Goal: Task Accomplishment & Management: Manage account settings

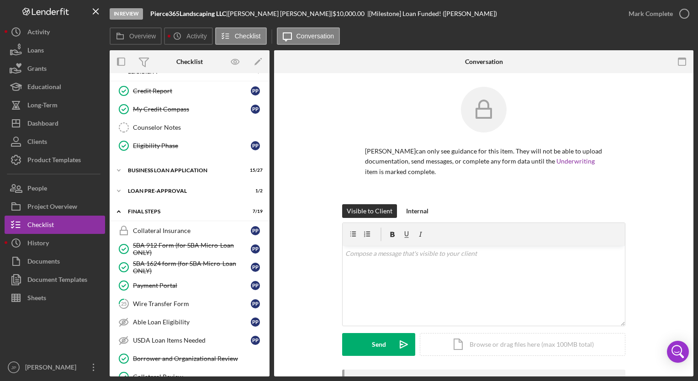
scroll to position [40, 0]
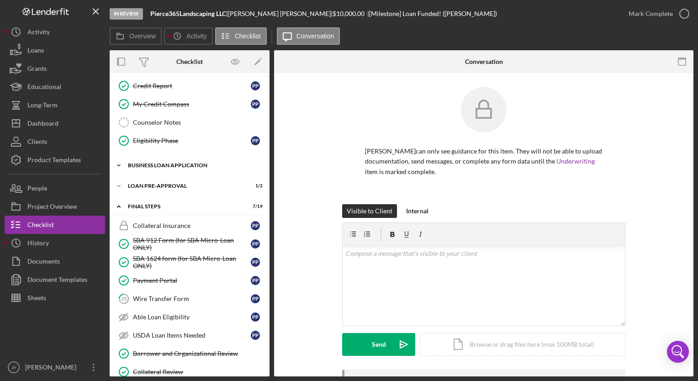
click at [119, 47] on polyline at bounding box center [118, 46] width 3 height 2
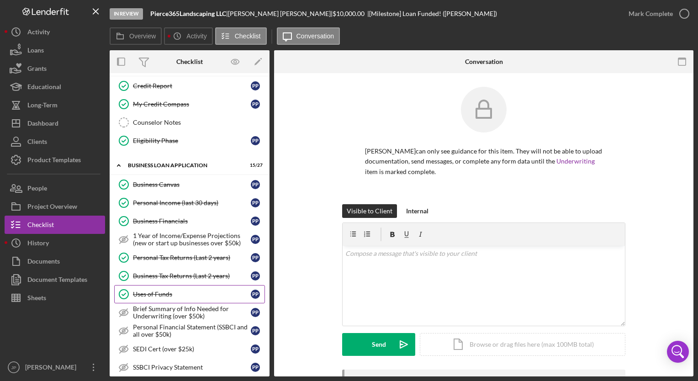
click at [188, 293] on div "Uses of Funds" at bounding box center [192, 294] width 118 height 7
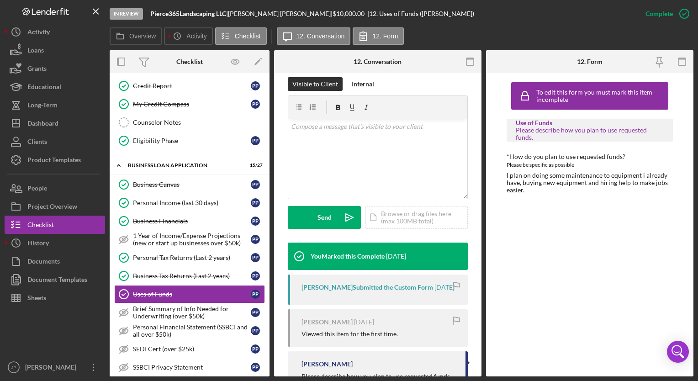
scroll to position [148, 0]
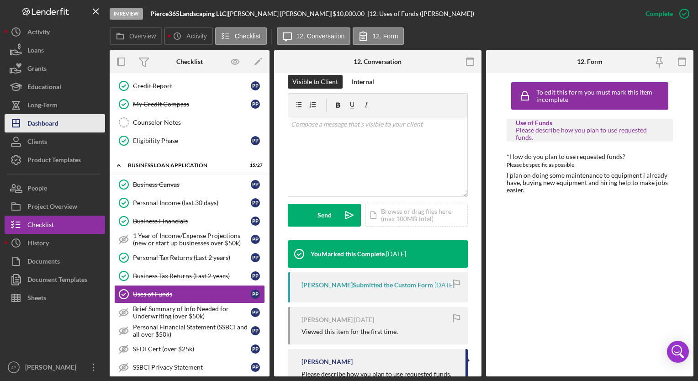
click at [49, 125] on div "Dashboard" at bounding box center [42, 124] width 31 height 21
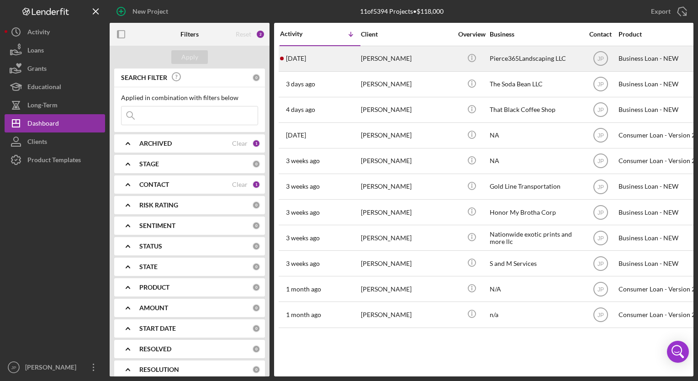
click at [338, 58] on div "[DATE] [PERSON_NAME]" at bounding box center [320, 59] width 80 height 24
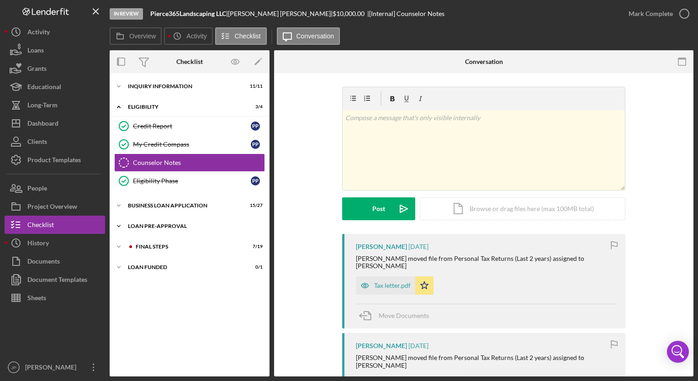
click at [119, 227] on icon "Icon/Expander" at bounding box center [119, 226] width 18 height 18
click at [121, 286] on icon "Icon/Expander" at bounding box center [119, 288] width 18 height 18
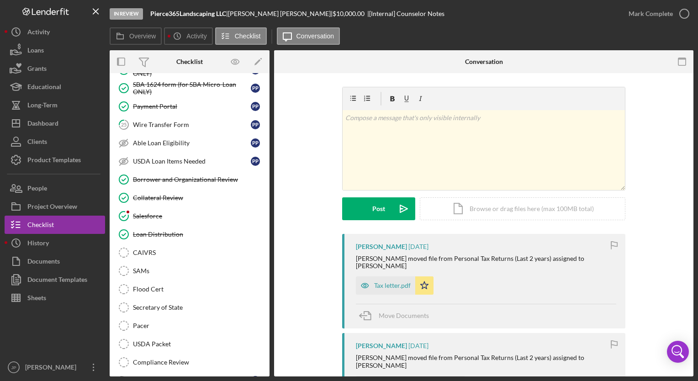
scroll to position [293, 0]
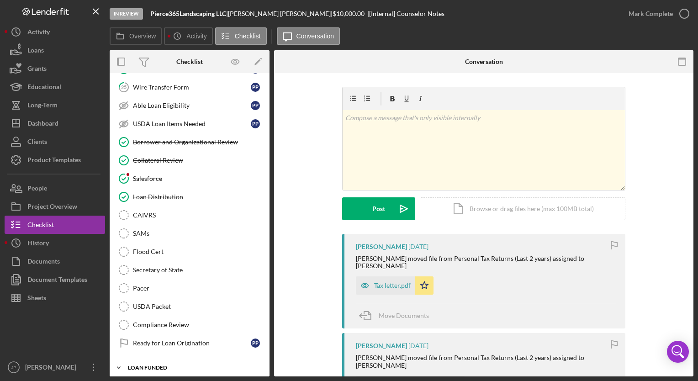
click at [122, 365] on icon "Icon/Expander" at bounding box center [119, 368] width 18 height 18
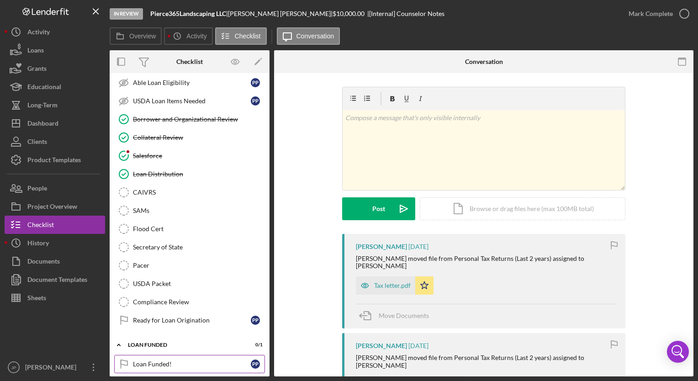
click at [193, 355] on link "Loan Funded! Loan Funded! P P" at bounding box center [189, 364] width 151 height 18
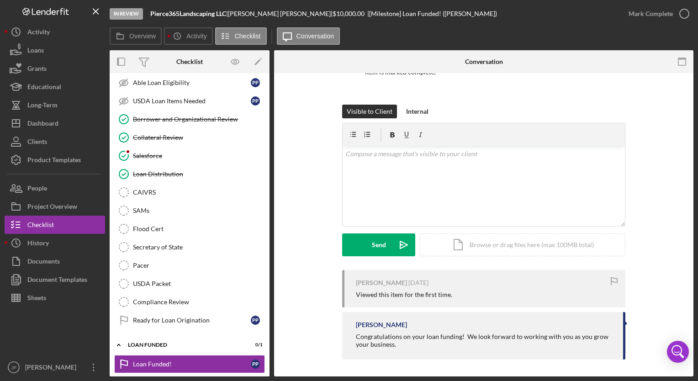
scroll to position [100, 0]
drag, startPoint x: 623, startPoint y: 317, endPoint x: 638, endPoint y: 321, distance: 15.4
click at [638, 321] on div "[PERSON_NAME] [DATE] Viewed this item for the first time. [PERSON_NAME] Congrat…" at bounding box center [484, 317] width 392 height 94
click at [640, 319] on div "[PERSON_NAME] [DATE] Viewed this item for the first time. [PERSON_NAME] Congrat…" at bounding box center [484, 317] width 392 height 94
click at [146, 36] on label "Overview" at bounding box center [142, 35] width 26 height 7
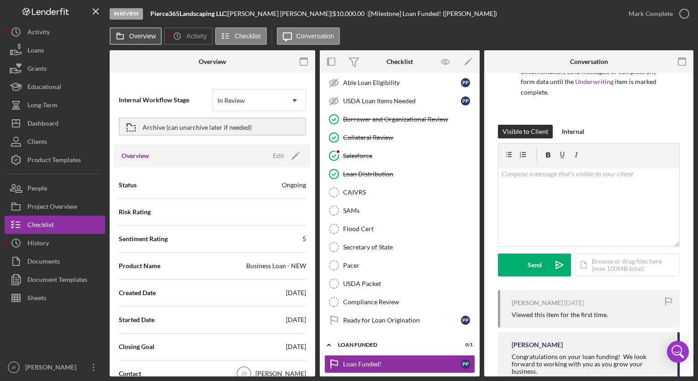
scroll to position [110, 0]
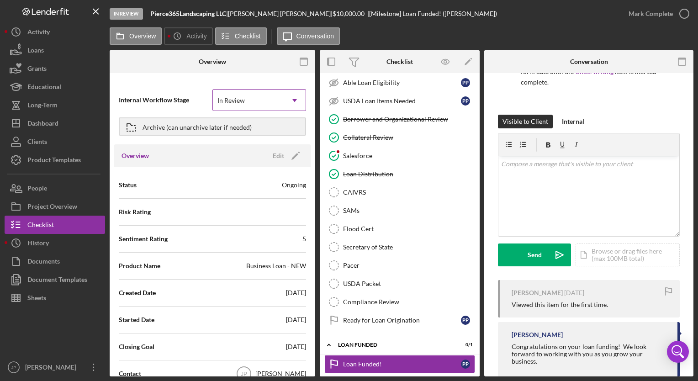
click at [295, 101] on icon "Icon/Dropdown Arrow" at bounding box center [295, 101] width 22 height 22
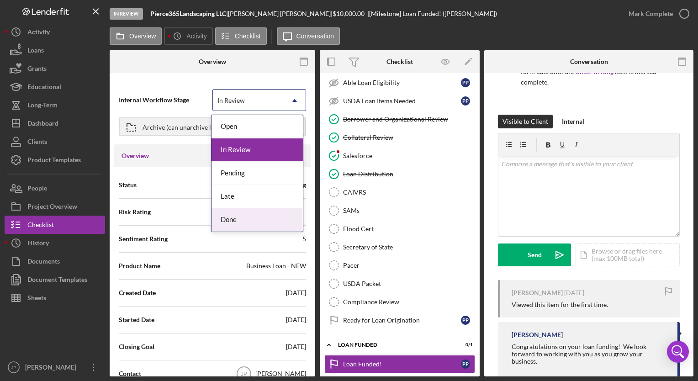
click at [244, 217] on div "Done" at bounding box center [257, 219] width 91 height 23
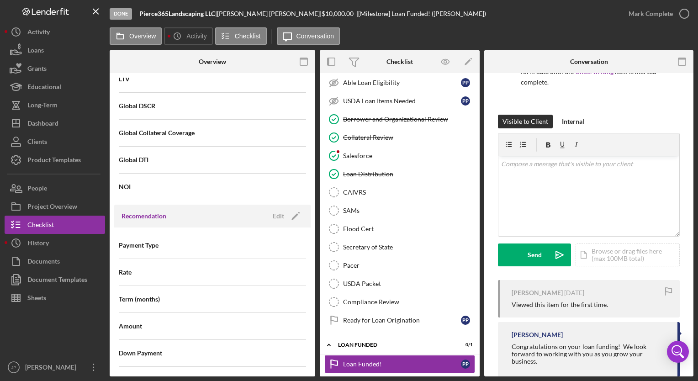
scroll to position [718, 0]
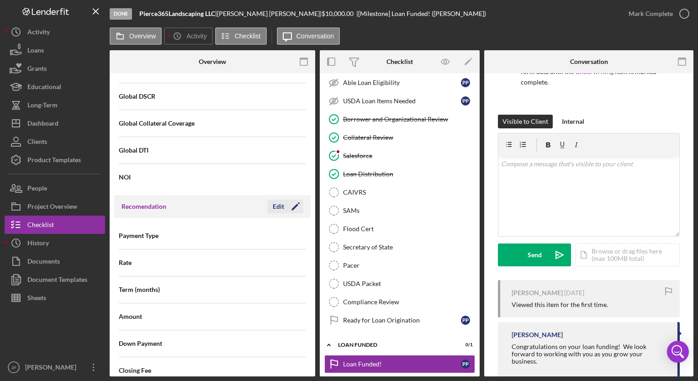
click at [279, 200] on div "Edit" at bounding box center [278, 207] width 11 height 14
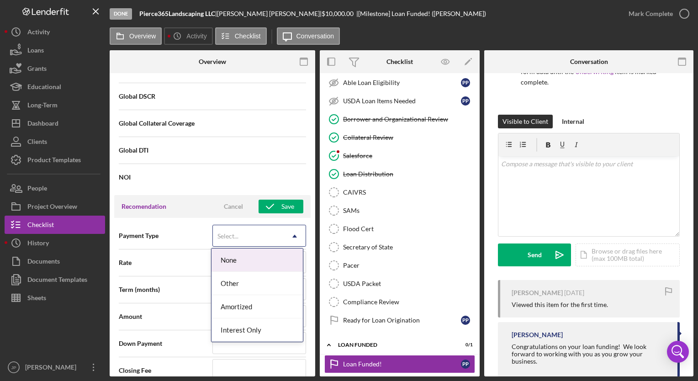
click at [288, 233] on icon "Icon/Dropdown Arrow" at bounding box center [295, 236] width 22 height 22
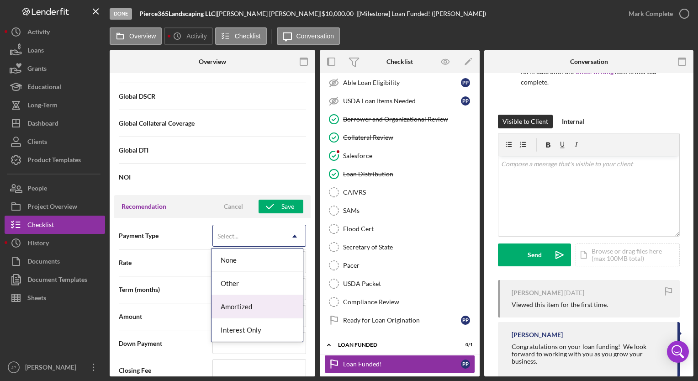
click at [252, 303] on div "Amortized" at bounding box center [257, 306] width 91 height 23
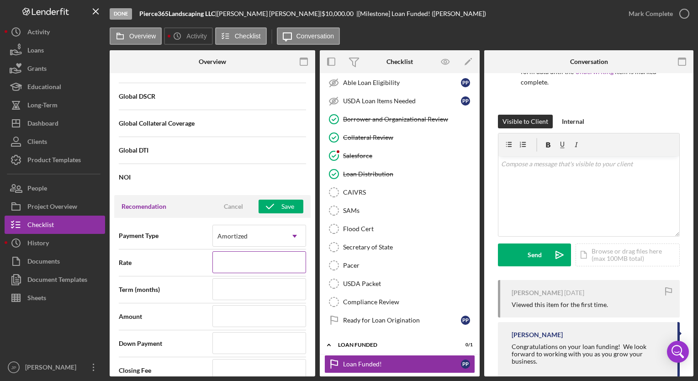
click at [283, 251] on input at bounding box center [259, 262] width 94 height 22
type input "8%"
type input "8.%"
type input "8.5%"
type input "8.50%"
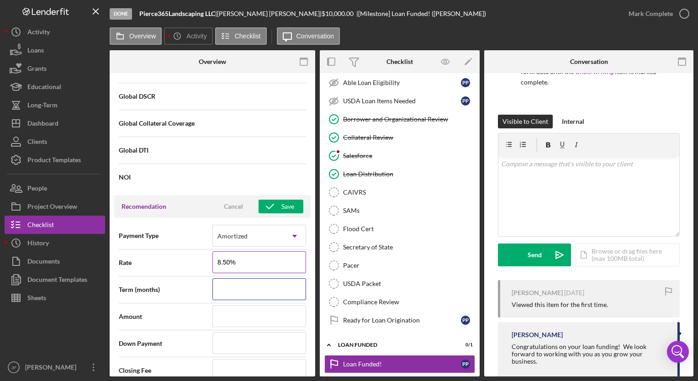
type input "8.500%"
type input "6"
type input "60"
type input "$4"
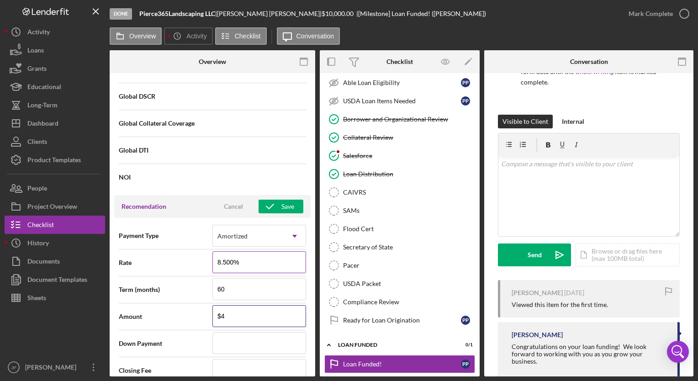
type input "$49"
type input "$499"
type input "$4,999"
type input "$0"
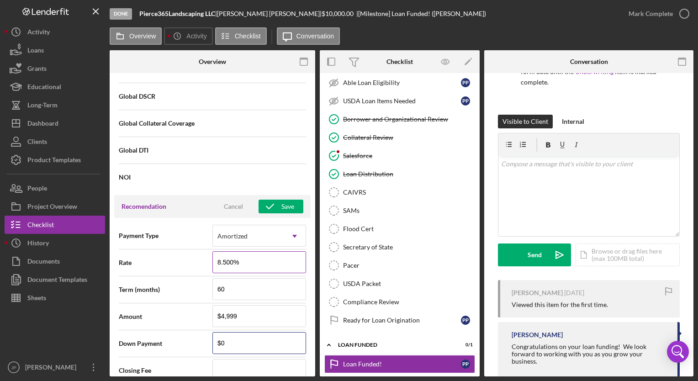
type input "$0"
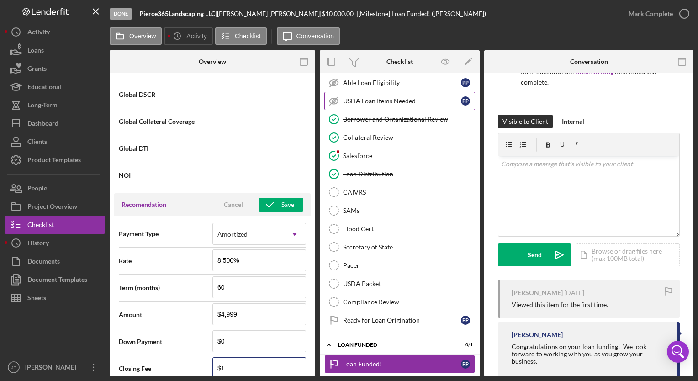
type input "$19"
type input "$195"
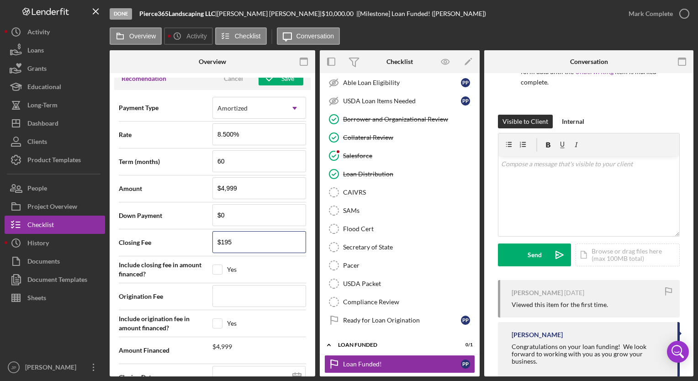
scroll to position [847, 0]
type input "$195"
click at [218, 264] on input "checkbox" at bounding box center [217, 268] width 9 height 9
checkbox input "true"
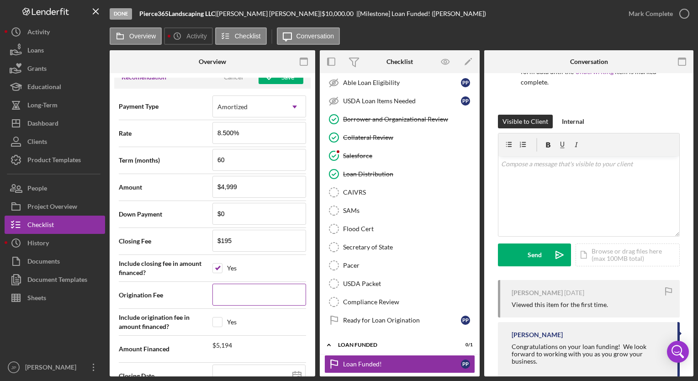
click at [247, 284] on input at bounding box center [259, 295] width 94 height 22
type input "$0"
click at [245, 182] on input "$4,999" at bounding box center [259, 187] width 94 height 22
type input "$499"
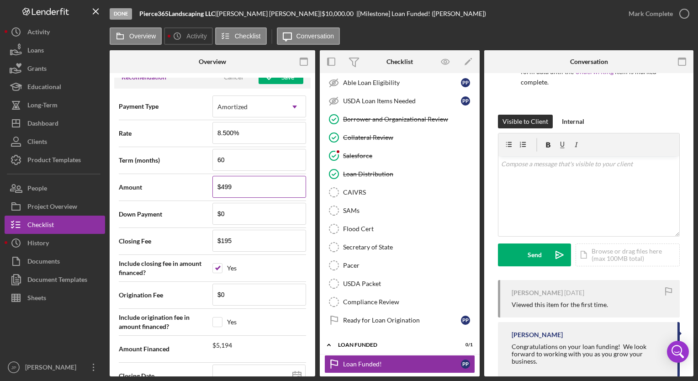
type input "$49"
type input "$4"
type input "$48"
type input "$480"
type input "$4,804"
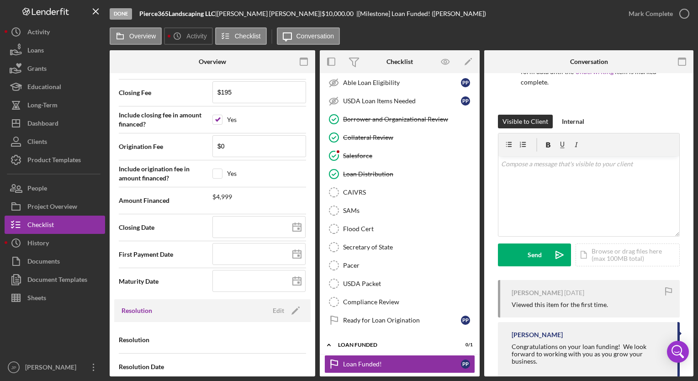
scroll to position [1000, 0]
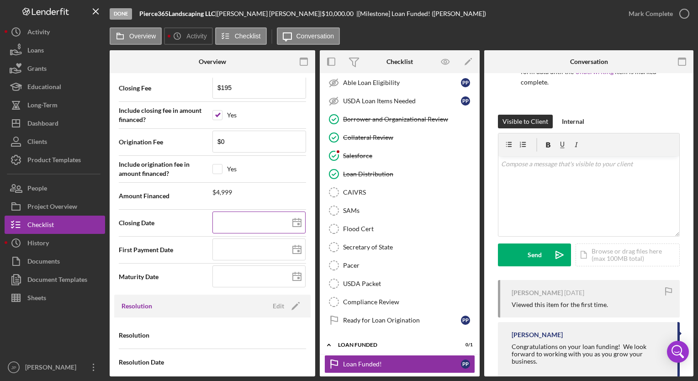
type input "$4,804"
click at [293, 223] on polygon at bounding box center [297, 222] width 8 height 7
type input "[DATE]"
click at [298, 248] on polygon at bounding box center [297, 249] width 8 height 7
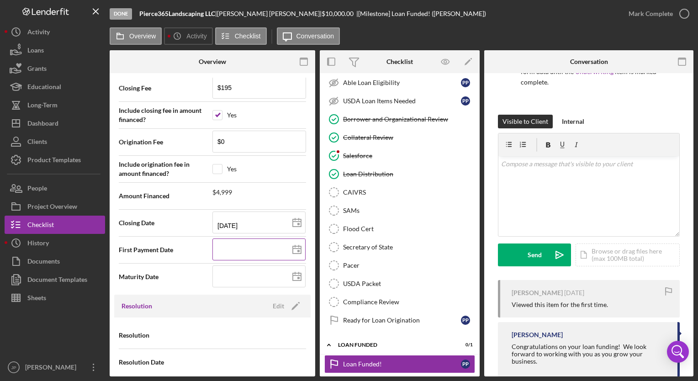
type input "[DATE]"
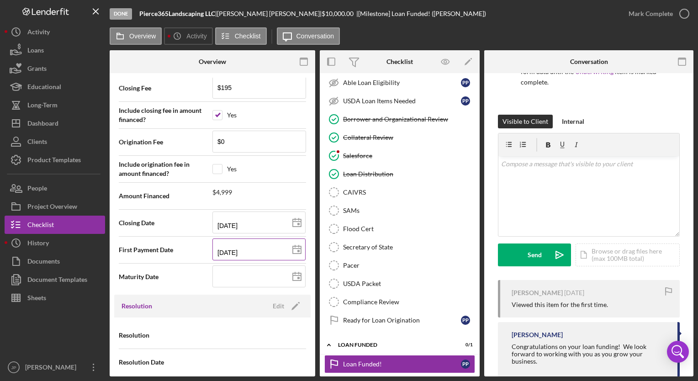
type input "[DATE]"
click at [249, 275] on input at bounding box center [258, 276] width 93 height 22
type input "0m/dd/yyyy"
type input "09/dd/yyyy"
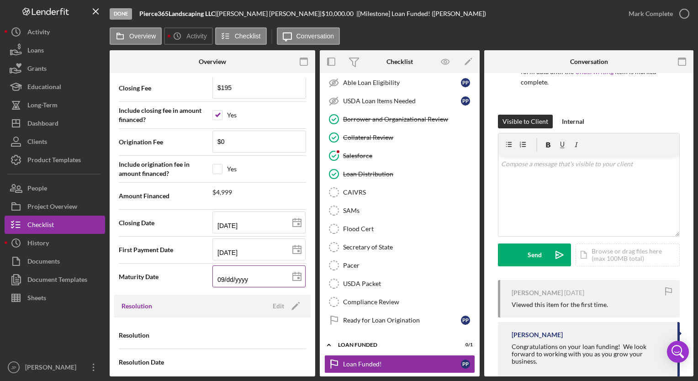
type input "09/1d/yyyy"
type input "09/15/yyyy"
type input "09/15/2yyy"
type input "09/15/20yy"
type input "09/15/203y"
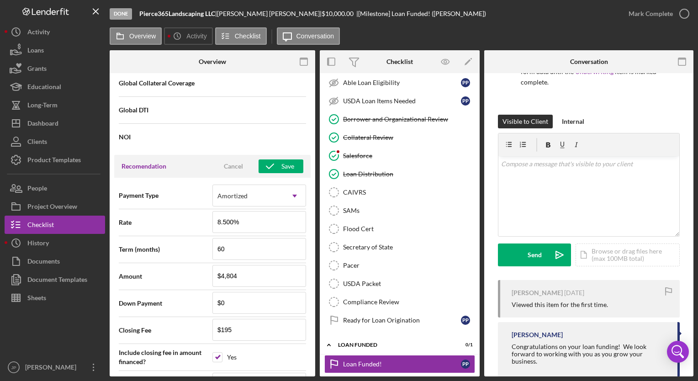
scroll to position [751, 0]
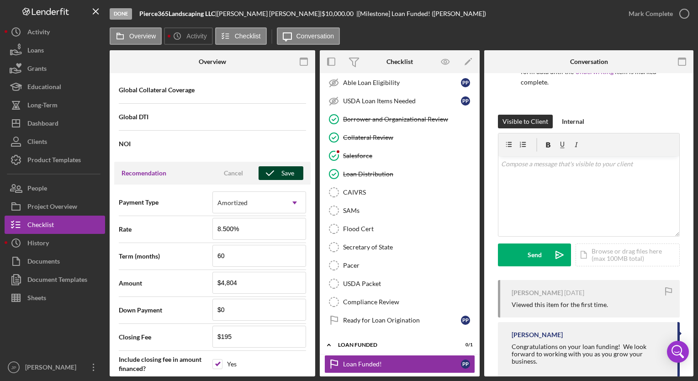
click at [286, 166] on div "Save" at bounding box center [287, 173] width 13 height 14
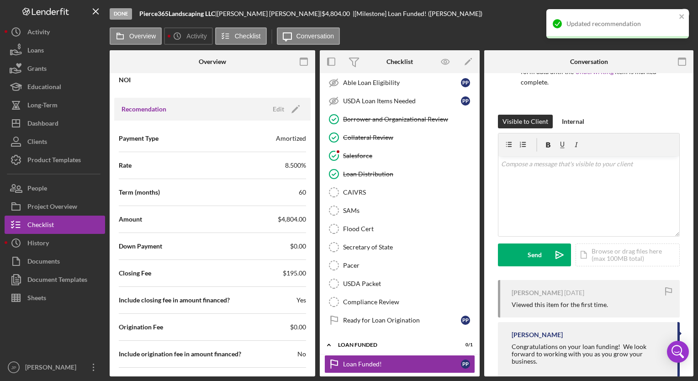
scroll to position [1005, 0]
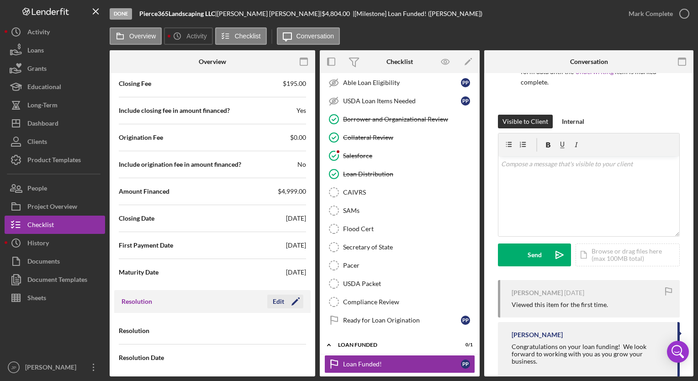
click at [281, 295] on div "Edit" at bounding box center [278, 302] width 11 height 14
click at [294, 329] on icon "Icon/Dropdown Arrow" at bounding box center [295, 331] width 22 height 22
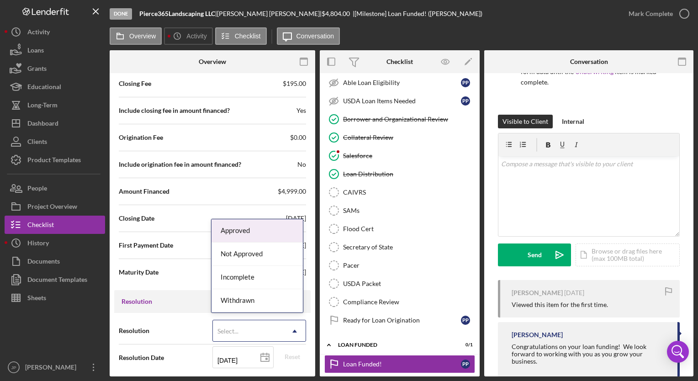
click at [269, 237] on div "Approved" at bounding box center [257, 230] width 91 height 23
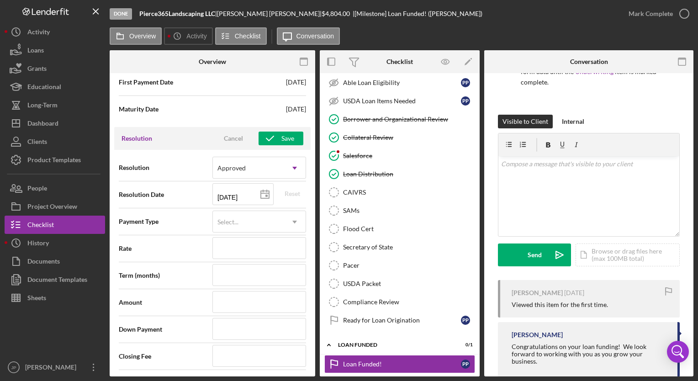
scroll to position [1180, 0]
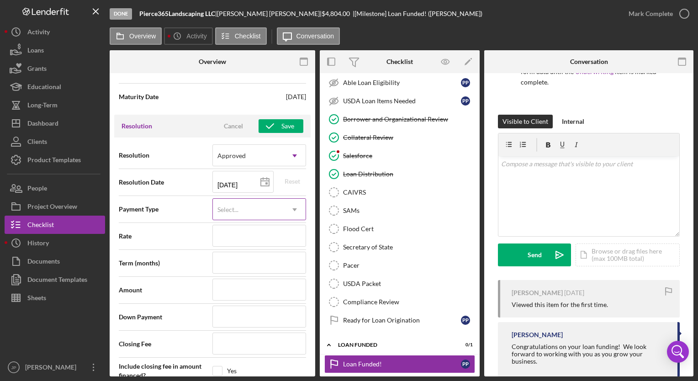
click at [293, 208] on use at bounding box center [294, 209] width 5 height 3
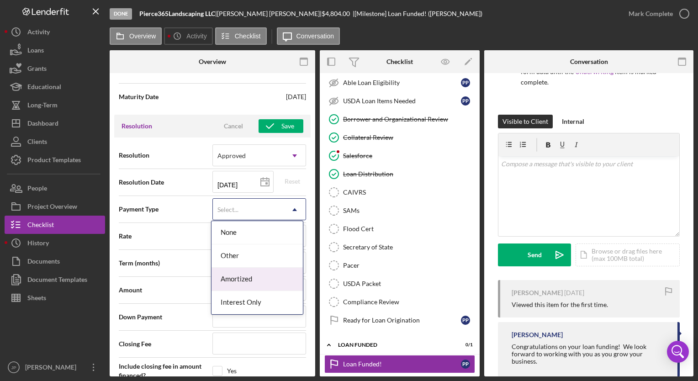
click at [271, 274] on div "Amortized" at bounding box center [257, 279] width 91 height 23
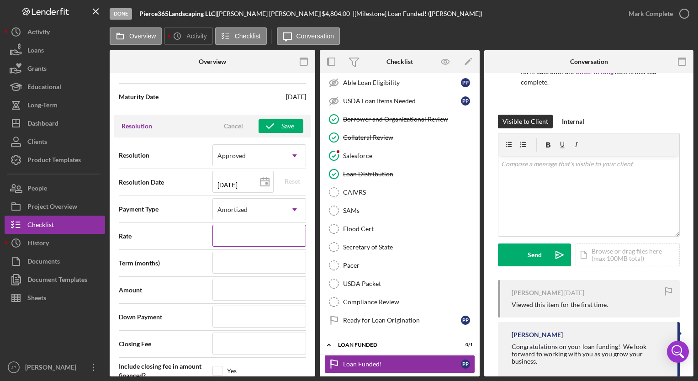
click at [270, 230] on input at bounding box center [259, 236] width 94 height 22
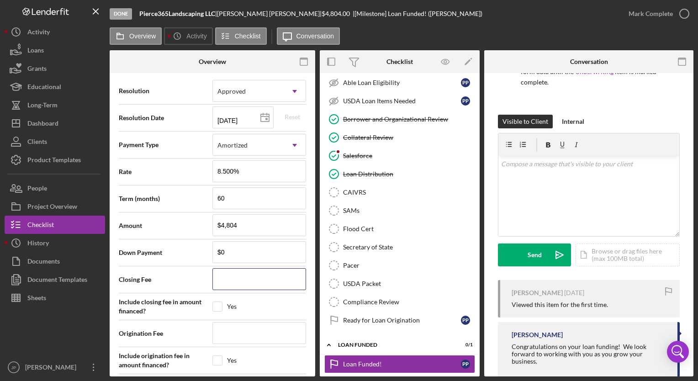
scroll to position [1257, 0]
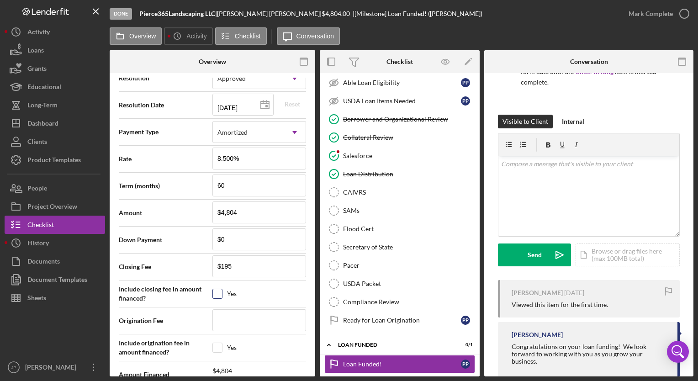
click at [213, 290] on input "checkbox" at bounding box center [217, 293] width 9 height 9
click at [227, 314] on input at bounding box center [259, 320] width 94 height 22
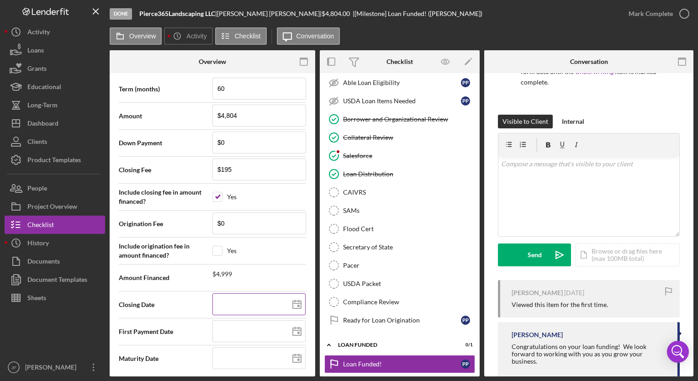
click at [297, 305] on rect at bounding box center [298, 306] width 2 height 2
click at [298, 330] on line at bounding box center [297, 330] width 8 height 0
click at [242, 354] on input at bounding box center [258, 358] width 93 height 22
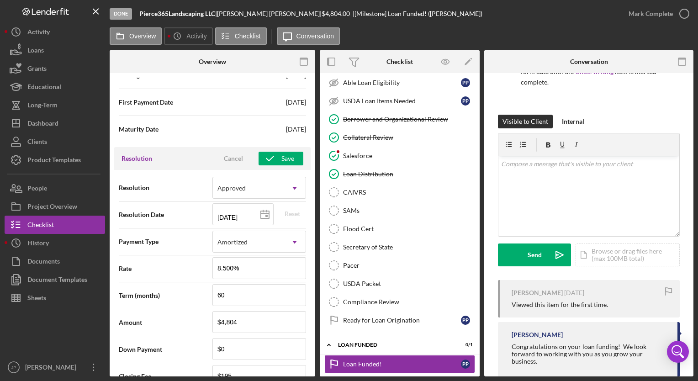
scroll to position [1126, 0]
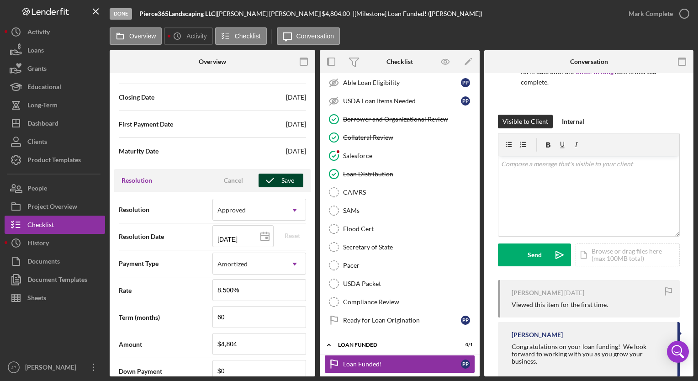
click at [284, 178] on div "Save" at bounding box center [287, 181] width 13 height 14
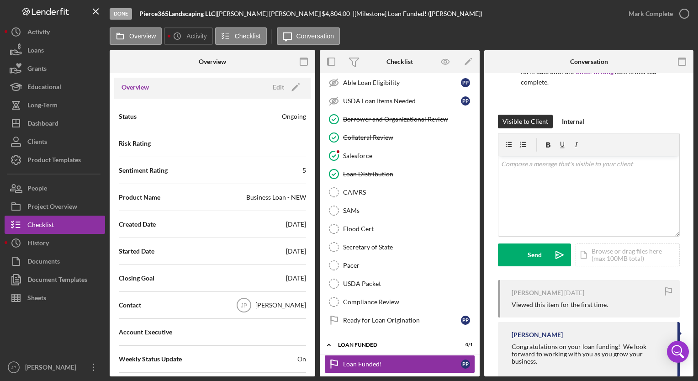
scroll to position [0, 0]
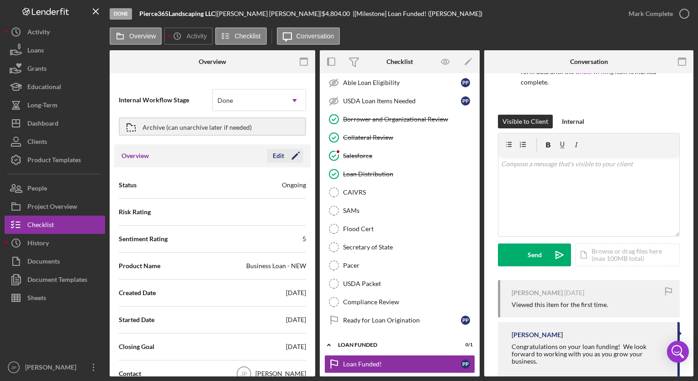
click at [284, 157] on icon "Icon/Edit" at bounding box center [295, 155] width 23 height 23
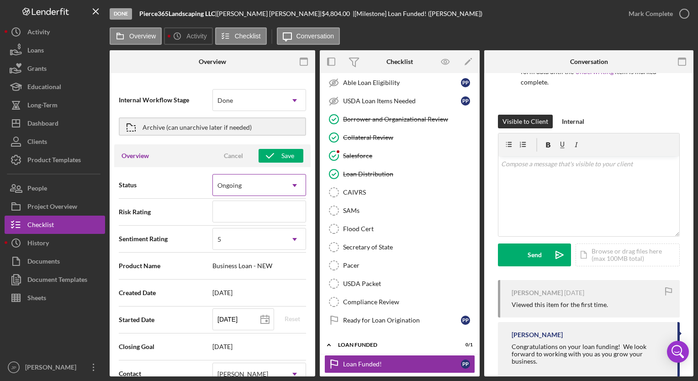
click at [294, 182] on icon "Icon/Dropdown Arrow" at bounding box center [295, 186] width 22 height 22
click at [287, 158] on div "Save" at bounding box center [287, 156] width 13 height 14
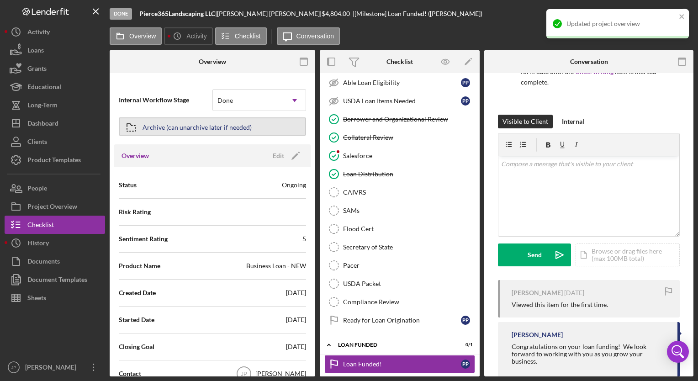
click at [254, 127] on button "Archive (can unarchive later if needed)" at bounding box center [212, 126] width 187 height 18
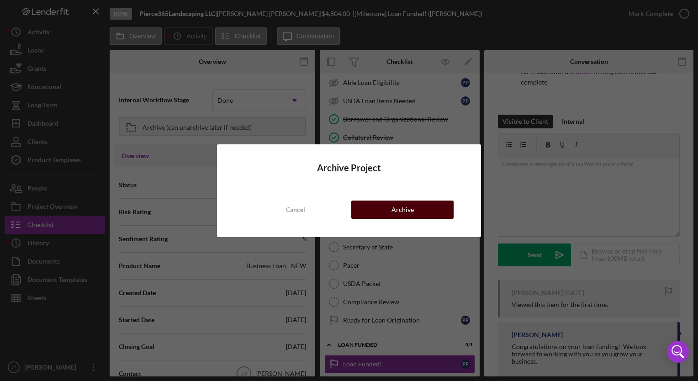
click at [362, 209] on button "Archive" at bounding box center [402, 210] width 102 height 18
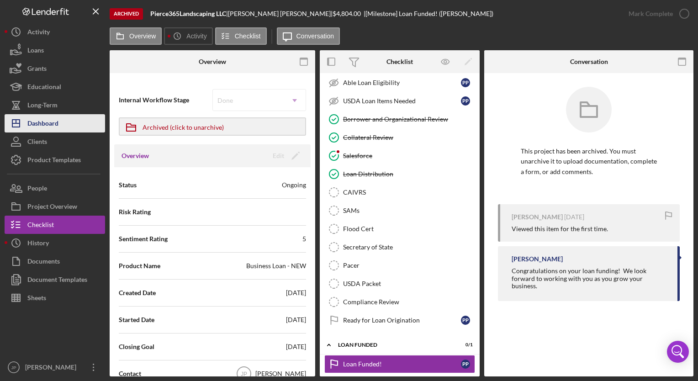
click at [46, 124] on div "Dashboard" at bounding box center [42, 124] width 31 height 21
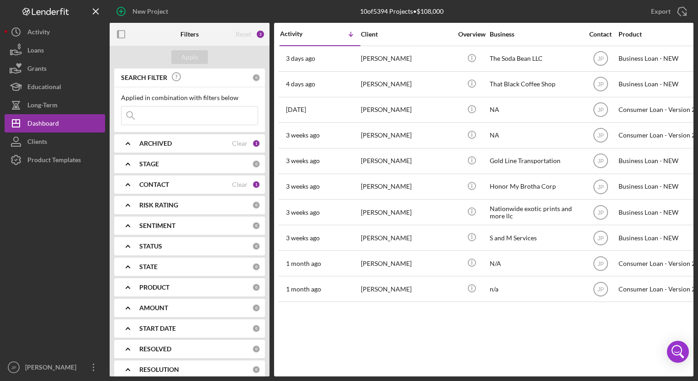
click at [166, 145] on b "ARCHIVED" at bounding box center [155, 143] width 32 height 7
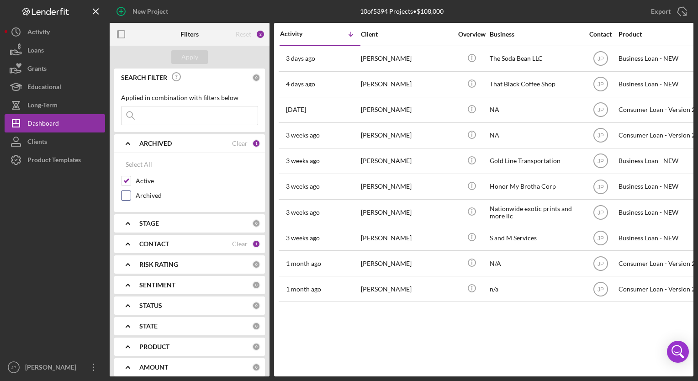
click at [128, 196] on input "Archived" at bounding box center [126, 195] width 9 height 9
click at [191, 57] on div "Apply" at bounding box center [189, 57] width 17 height 14
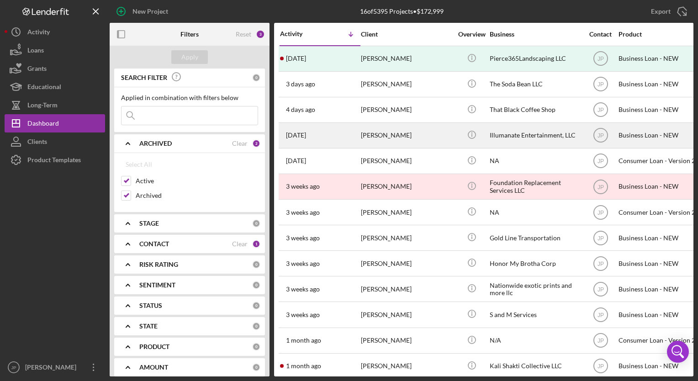
click at [370, 136] on div "[PERSON_NAME]" at bounding box center [406, 135] width 91 height 24
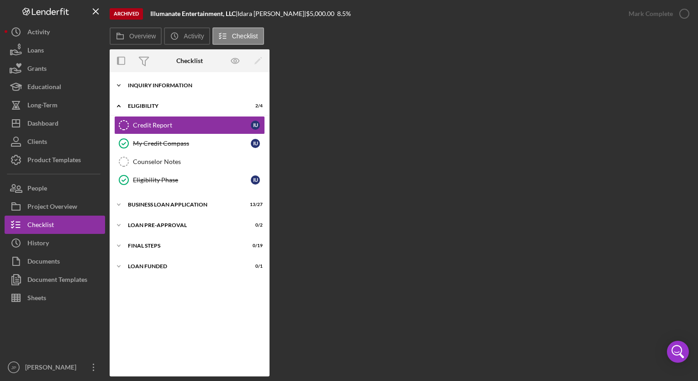
click at [118, 87] on icon "Icon/Expander" at bounding box center [119, 85] width 18 height 18
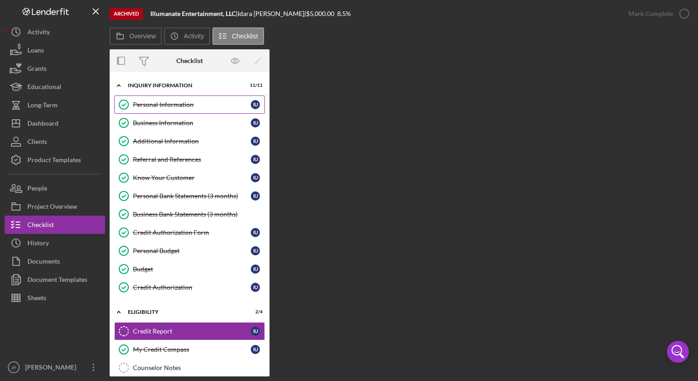
click at [144, 105] on div "Personal Information" at bounding box center [192, 104] width 118 height 7
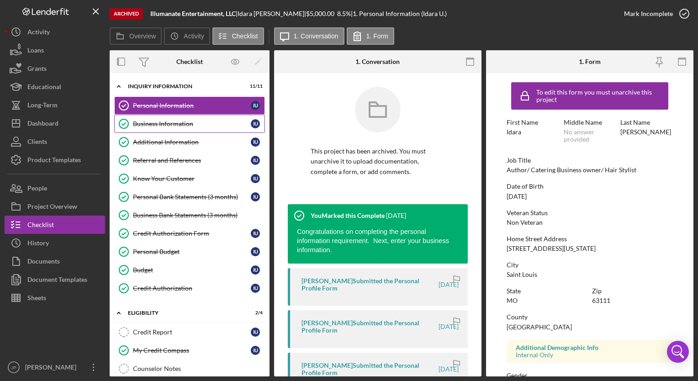
click at [147, 121] on div "Business Information" at bounding box center [192, 123] width 118 height 7
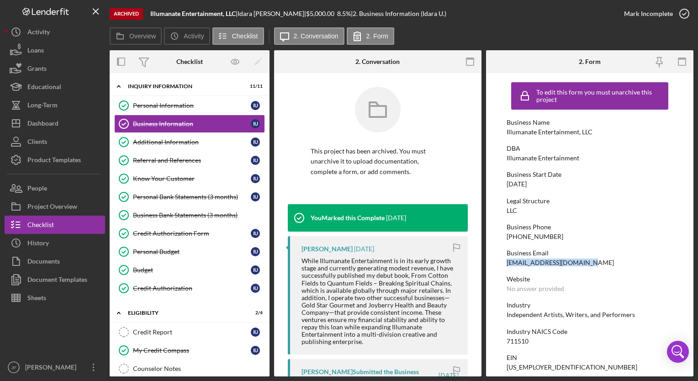
drag, startPoint x: 506, startPoint y: 261, endPoint x: 578, endPoint y: 260, distance: 72.6
click at [578, 260] on form "To edit this form you must unarchive this project Business Name Illumanate Ente…" at bounding box center [589, 224] width 207 height 303
copy div "[EMAIL_ADDRESS][DOMAIN_NAME]"
click at [57, 118] on div "Dashboard" at bounding box center [42, 124] width 31 height 21
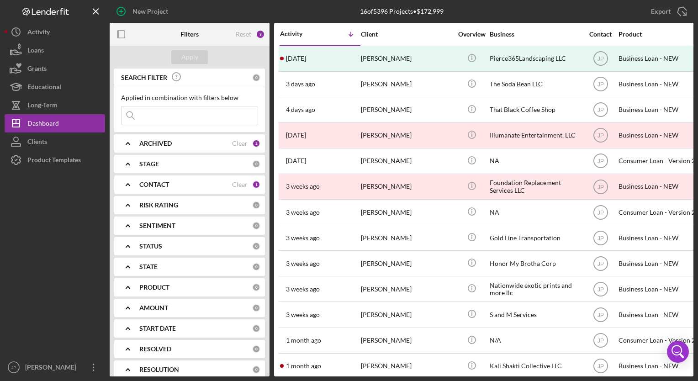
click at [143, 146] on b "ARCHIVED" at bounding box center [155, 143] width 32 height 7
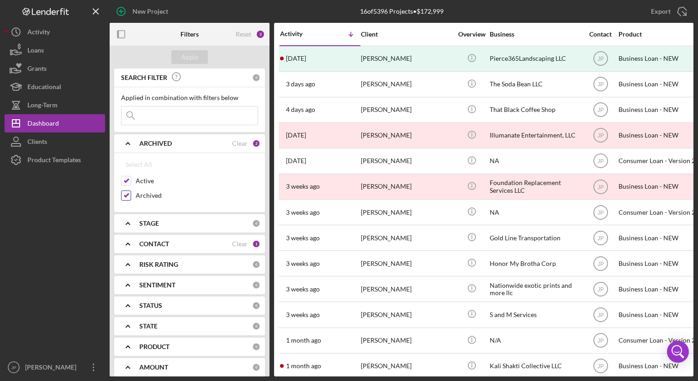
click at [124, 196] on input "Archived" at bounding box center [126, 195] width 9 height 9
click at [190, 58] on div "Apply" at bounding box center [189, 57] width 17 height 14
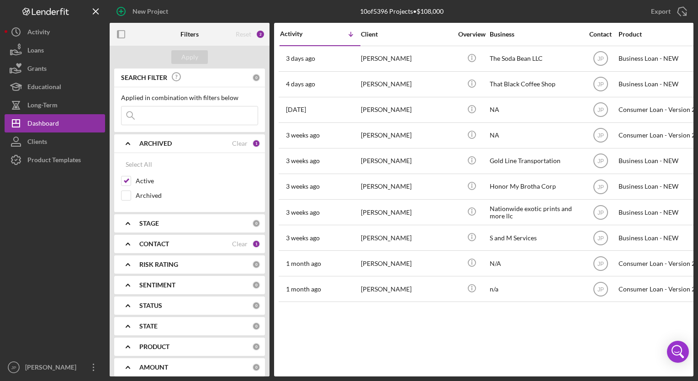
click at [152, 145] on b "ARCHIVED" at bounding box center [155, 143] width 32 height 7
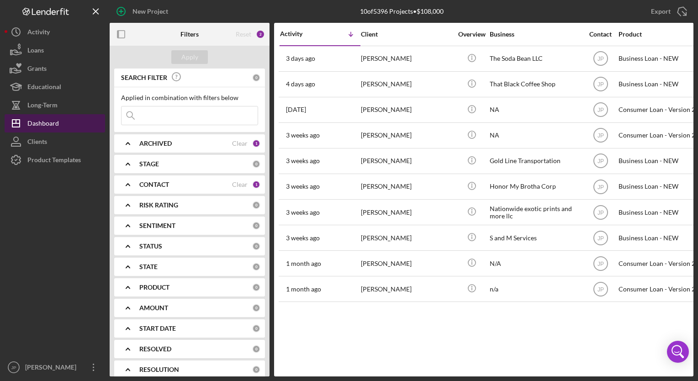
click at [71, 122] on button "Icon/Dashboard Dashboard" at bounding box center [55, 123] width 101 height 18
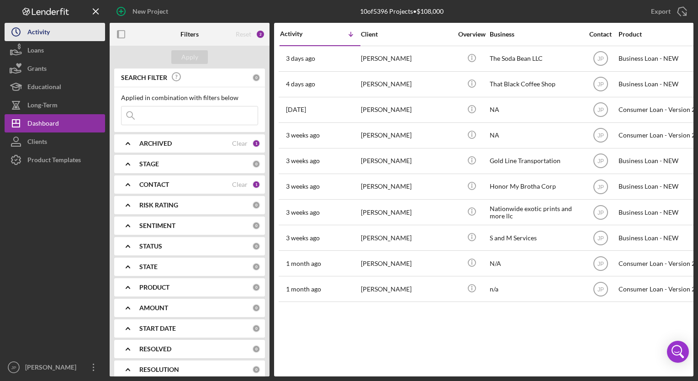
click at [57, 34] on button "Icon/History Activity" at bounding box center [55, 32] width 101 height 18
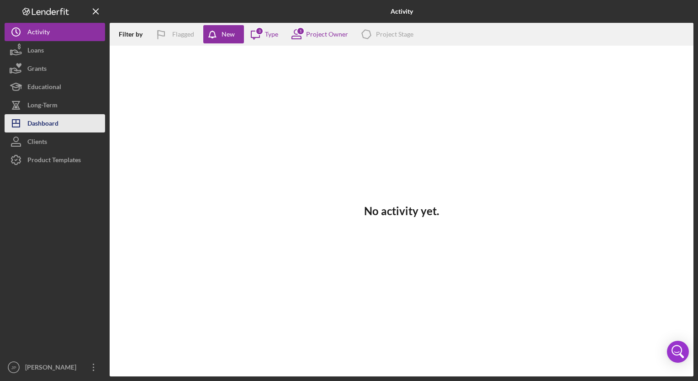
click at [30, 126] on div "Dashboard" at bounding box center [42, 124] width 31 height 21
